Goal: Information Seeking & Learning: Learn about a topic

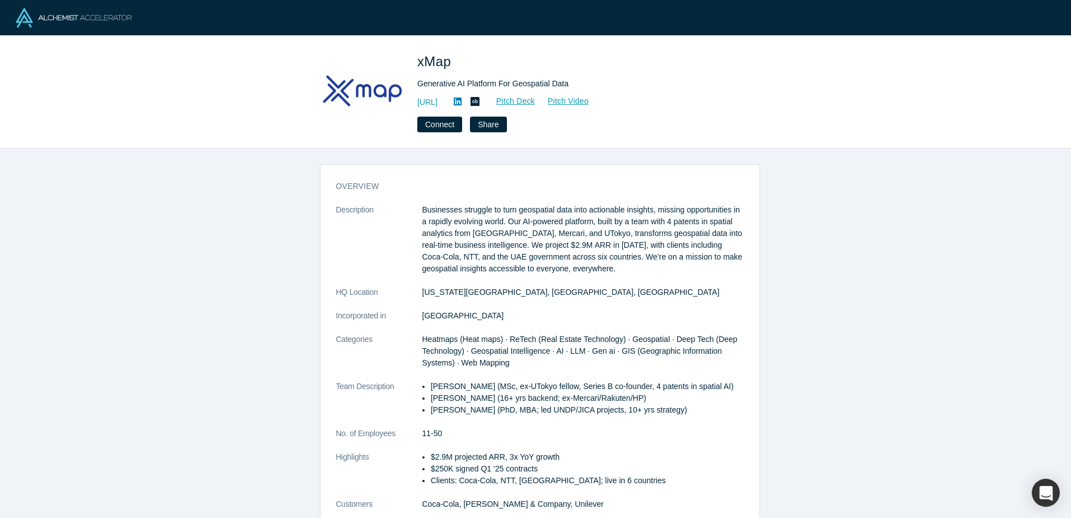
click at [144, 320] on div "overview Description Businesses struggle to turn geospatial data into actionabl…" at bounding box center [539, 337] width 1079 height 378
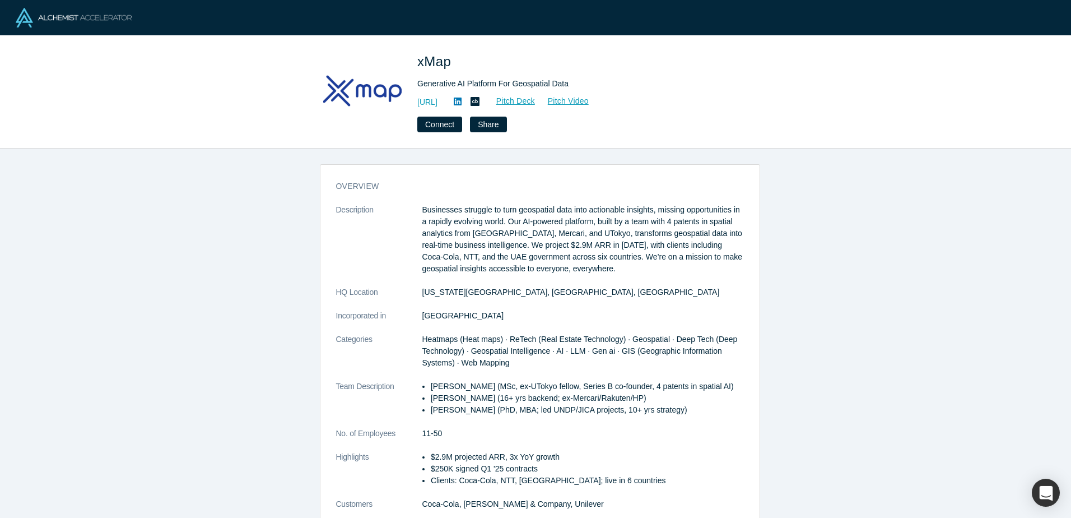
click at [144, 320] on div "overview Description Businesses struggle to turn geospatial data into actionabl…" at bounding box center [539, 337] width 1079 height 378
click at [162, 337] on div "overview Description Businesses struggle to turn geospatial data into actionabl…" at bounding box center [539, 337] width 1079 height 378
click at [263, 315] on div "overview Description Businesses struggle to turn geospatial data into actionabl…" at bounding box center [539, 337] width 1079 height 378
